Goal: Task Accomplishment & Management: Use online tool/utility

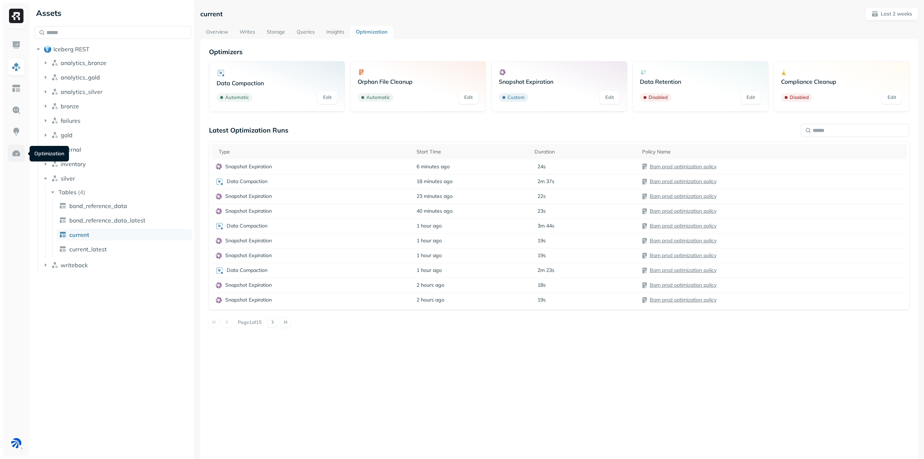
click at [19, 153] on img at bounding box center [16, 153] width 9 height 9
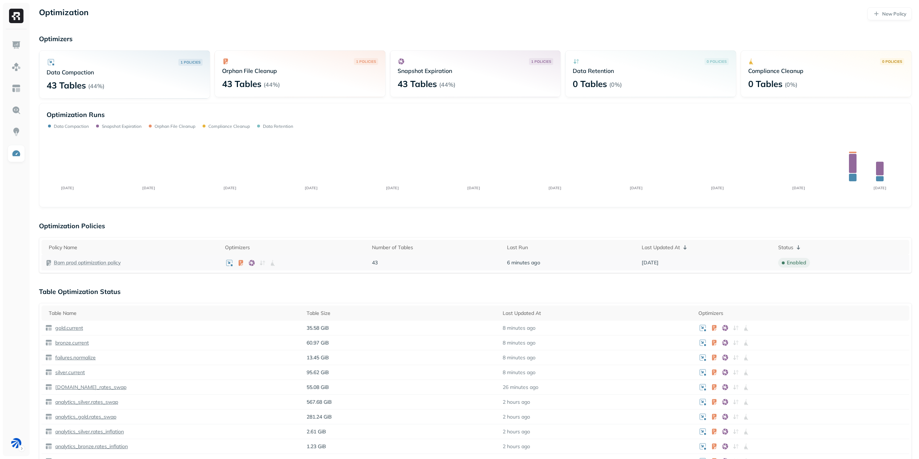
click at [109, 262] on p "Bam prod optimization policy" at bounding box center [87, 262] width 67 height 7
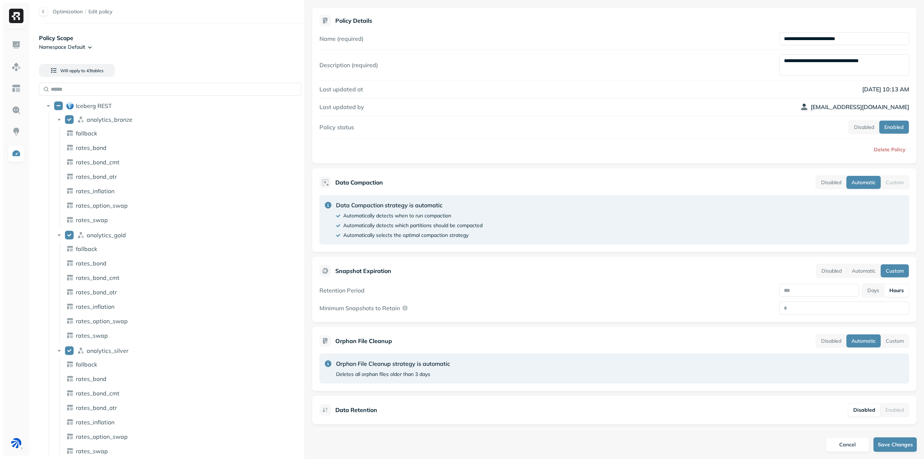
click at [40, 13] on div at bounding box center [43, 11] width 9 height 9
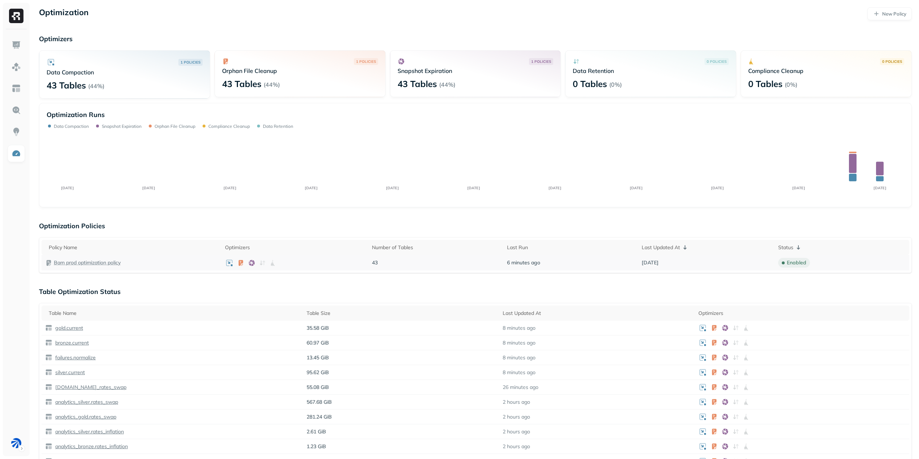
click at [78, 264] on p "Bam prod optimization policy" at bounding box center [87, 262] width 67 height 7
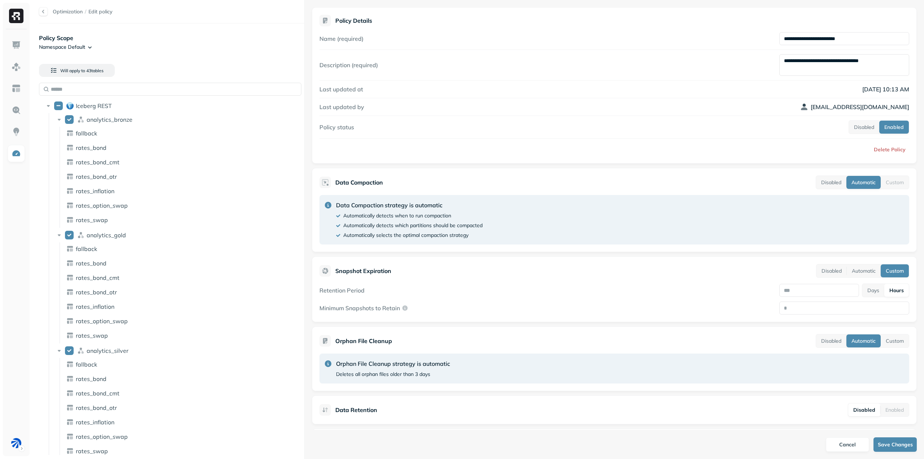
scroll to position [35, 0]
